Goal: Check status: Check status

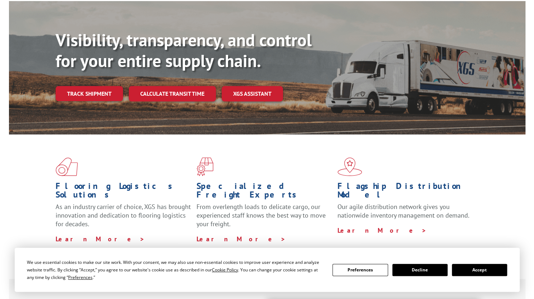
scroll to position [72, 0]
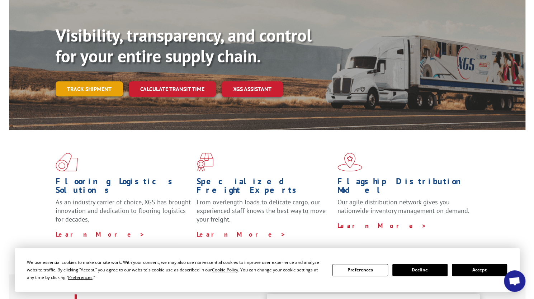
click at [87, 81] on link "Track shipment" at bounding box center [89, 88] width 67 height 15
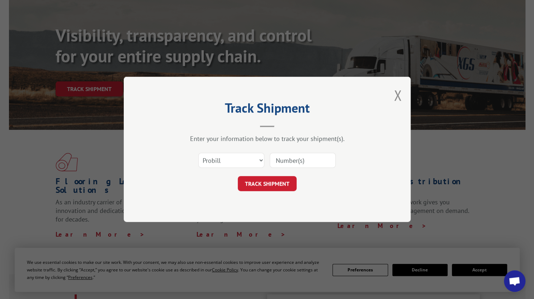
click at [244, 168] on div "Select category... Probill BOL PO" at bounding box center [231, 160] width 65 height 16
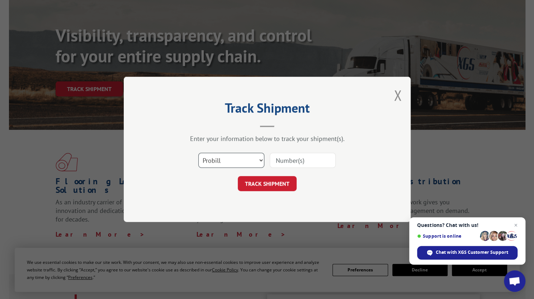
click at [235, 163] on select "Select category... Probill BOL PO" at bounding box center [231, 160] width 66 height 15
select select "bol"
click at [198, 153] on select "Select category... Probill BOL PO" at bounding box center [231, 160] width 66 height 15
click at [283, 150] on div "Select category... Probill BOL PO" at bounding box center [266, 161] width 215 height 24
click at [283, 160] on input at bounding box center [303, 160] width 66 height 15
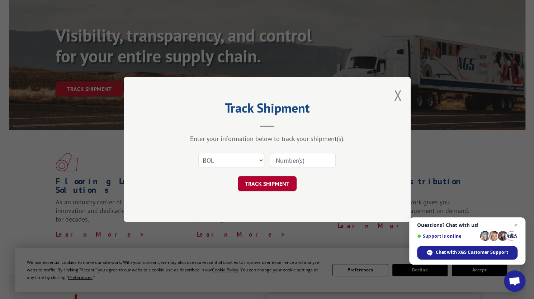
paste input "2543"
type input "2543"
click at [264, 184] on button "TRACK SHIPMENT" at bounding box center [267, 183] width 59 height 15
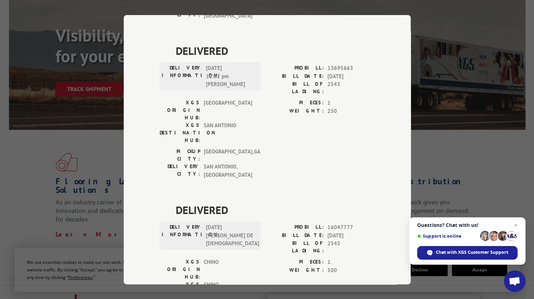
scroll to position [394, 0]
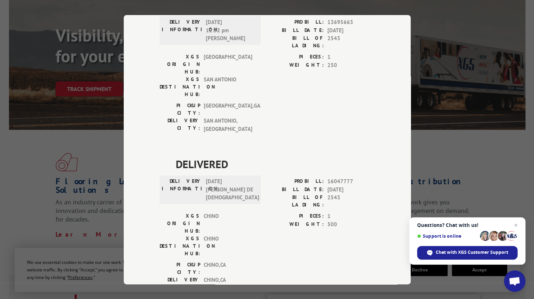
click at [468, 136] on div "Track Shipment DELIVERED DELIVERY INFORMATION: PROBILL: 9859632 BILL DATE: [DAT…" at bounding box center [267, 149] width 534 height 299
click at [503, 166] on div "Track Shipment DELIVERED DELIVERY INFORMATION: PROBILL: 9859632 BILL DATE: [DAT…" at bounding box center [267, 149] width 534 height 299
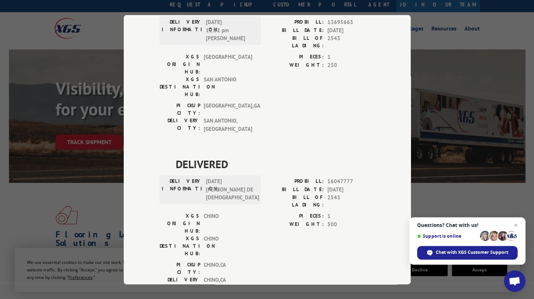
scroll to position [0, 0]
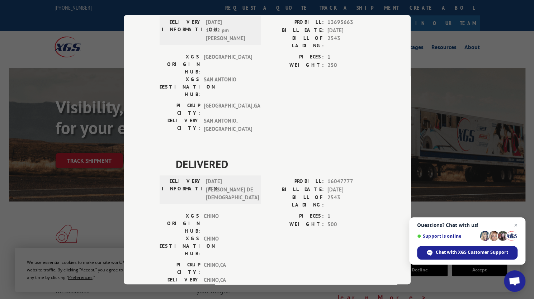
click at [512, 24] on div "Track Shipment DELIVERED DELIVERY INFORMATION: PROBILL: 9859632 BILL DATE: [DAT…" at bounding box center [267, 149] width 534 height 299
